Goal: Check status: Check status

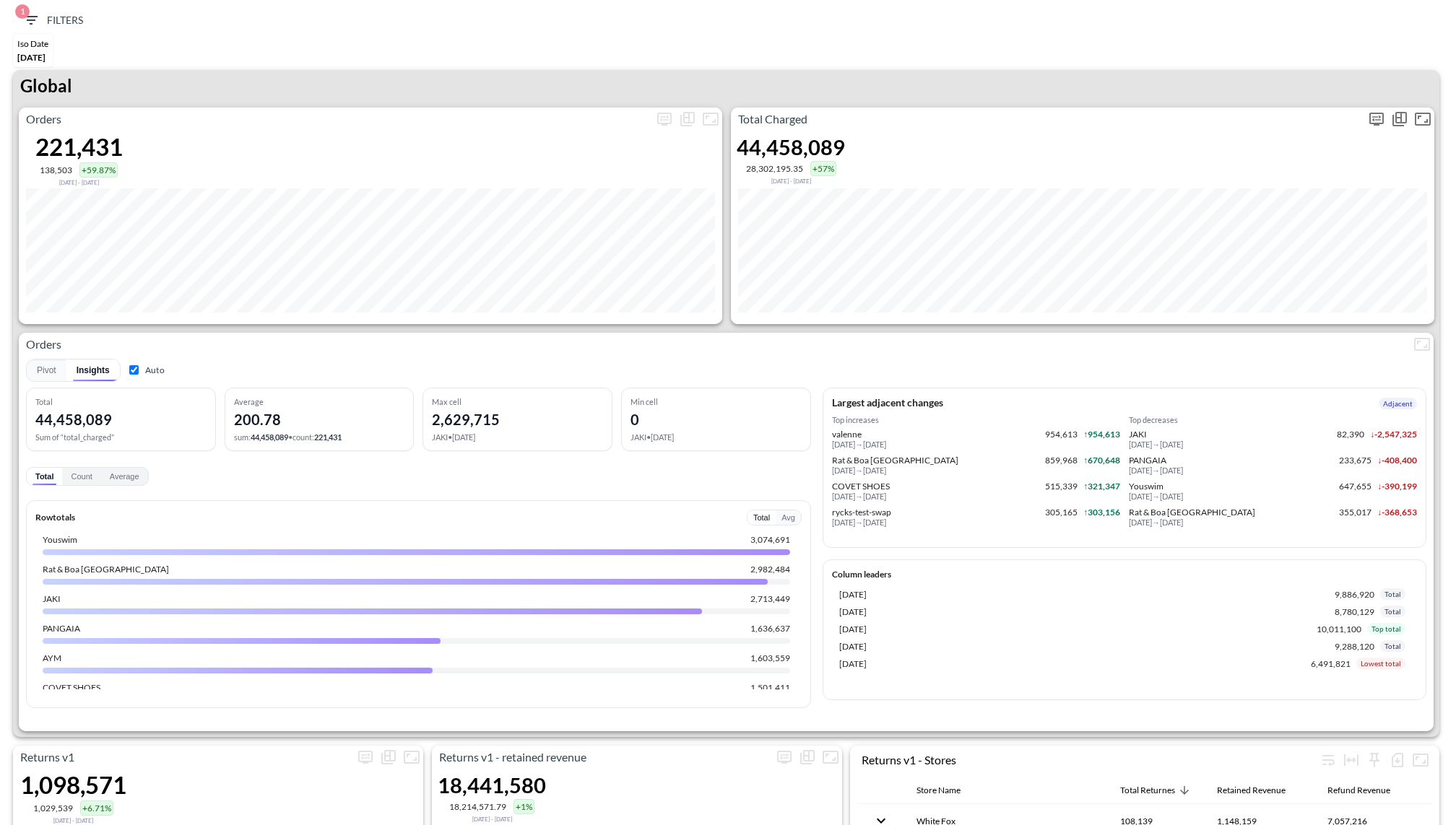
click at [1373, 123] on icon "more" at bounding box center [1377, 118] width 14 height 13
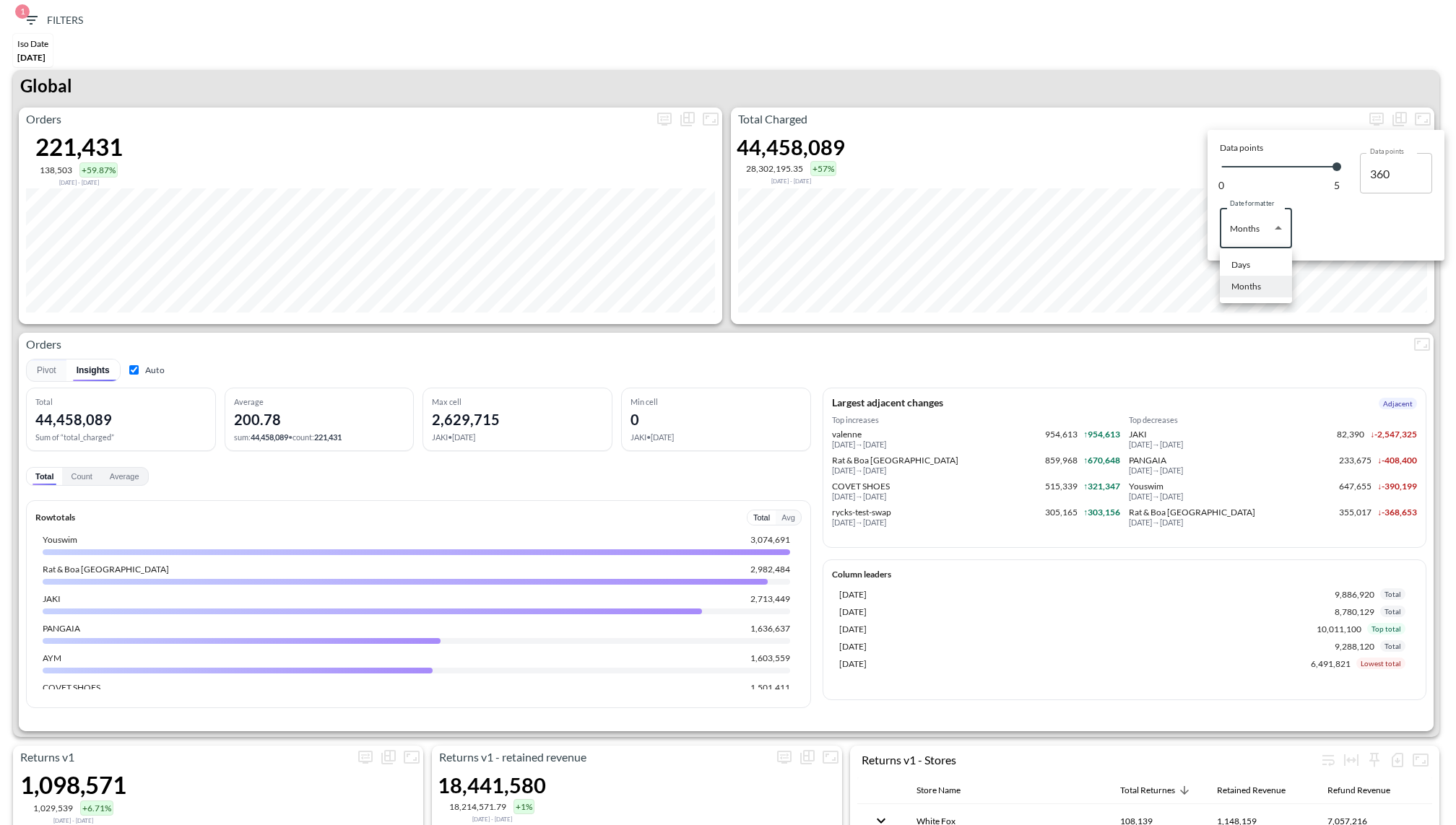
click at [1270, 234] on body "BI.P.EYE, Interactive Analytics Dashboards 1 Filters Iso Date [DATE] Returns v2…" at bounding box center [728, 412] width 1456 height 825
click at [1239, 260] on div "Days" at bounding box center [1240, 264] width 18 height 13
type input "Days"
type input "140"
click at [1135, 107] on div at bounding box center [728, 412] width 1456 height 825
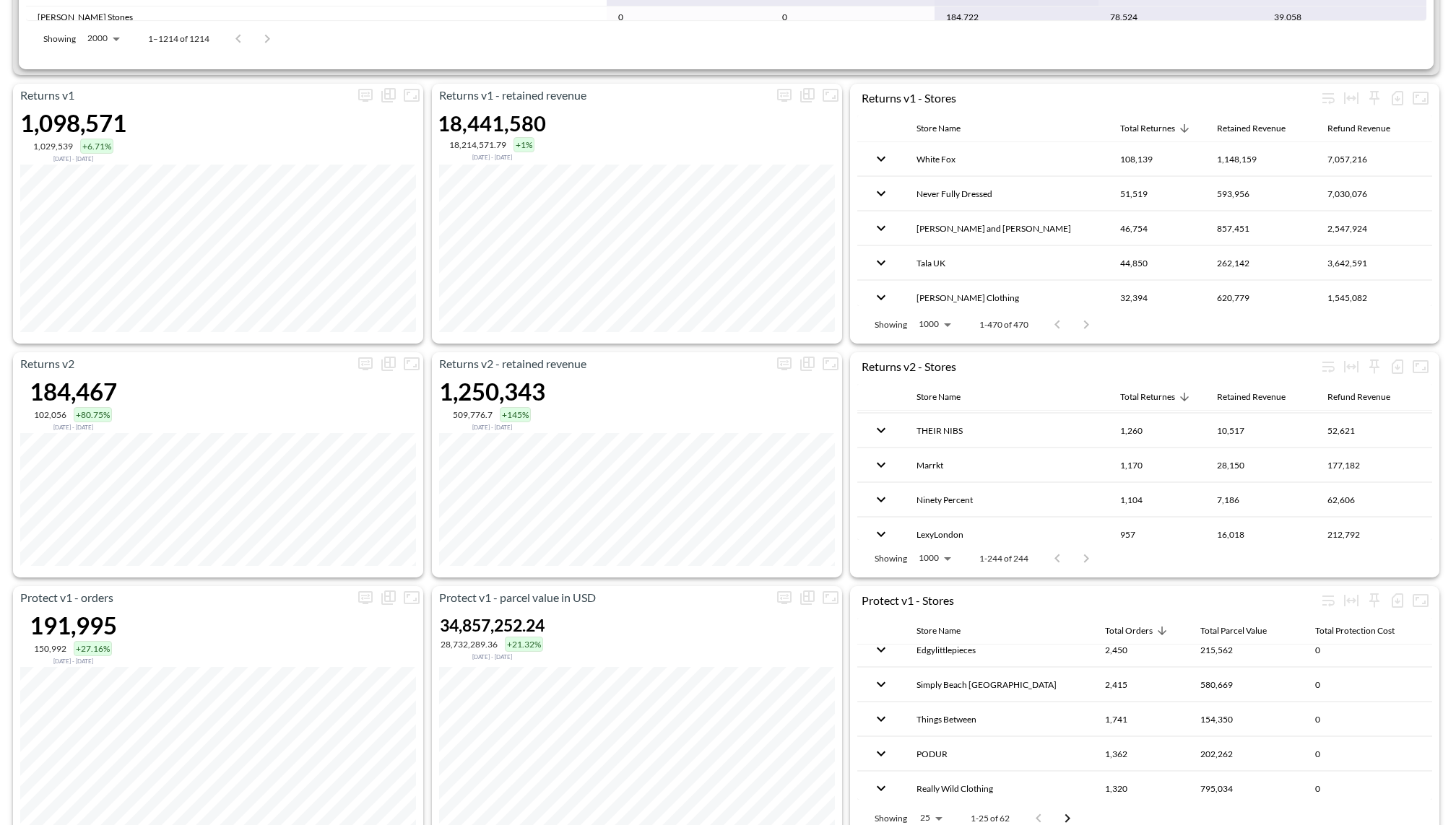
scroll to position [930, 0]
